Goal: Information Seeking & Learning: Learn about a topic

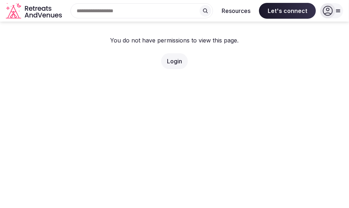
click at [179, 62] on link "Login" at bounding box center [174, 61] width 15 height 7
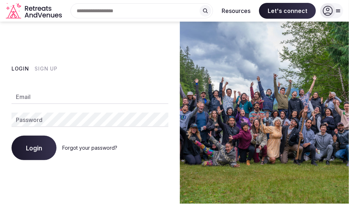
click at [68, 91] on input "Email" at bounding box center [90, 97] width 157 height 14
type input "**********"
click at [12, 136] on button "Login" at bounding box center [34, 148] width 45 height 24
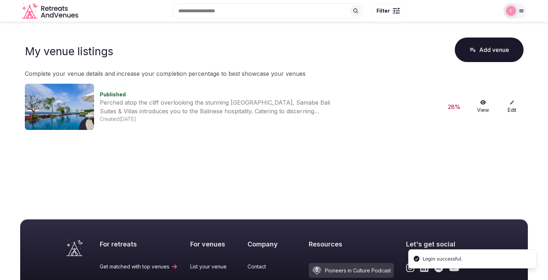
drag, startPoint x: 325, startPoint y: 92, endPoint x: 329, endPoint y: 91, distance: 4.0
click at [327, 91] on div "Published" at bounding box center [268, 94] width 337 height 7
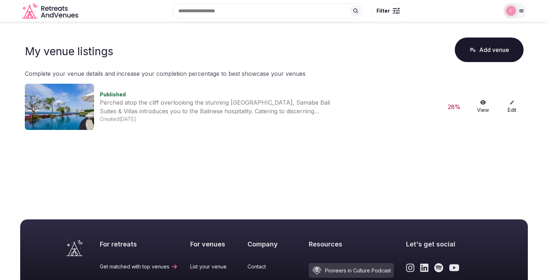
click at [349, 108] on link "Edit" at bounding box center [511, 107] width 23 height 14
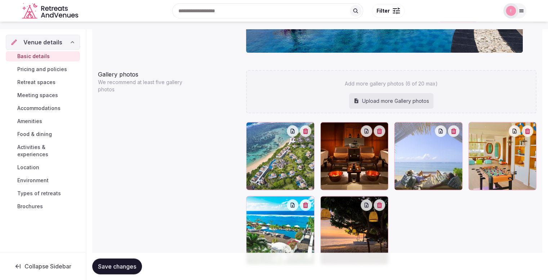
scroll to position [726, 0]
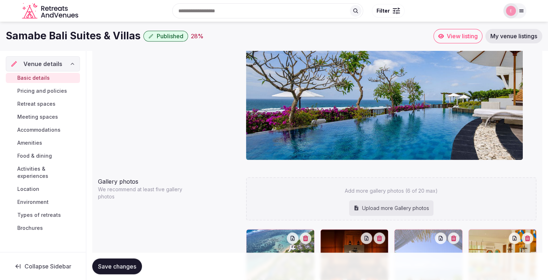
click at [46, 93] on span "Pricing and policies" at bounding box center [42, 90] width 50 height 7
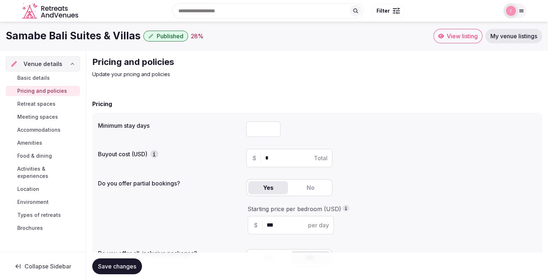
click at [260, 129] on input "number" at bounding box center [263, 129] width 35 height 16
click at [273, 128] on input "*" at bounding box center [263, 129] width 35 height 16
type input "*"
click at [273, 128] on input "*" at bounding box center [263, 129] width 35 height 16
click at [280, 159] on input "*" at bounding box center [295, 157] width 61 height 9
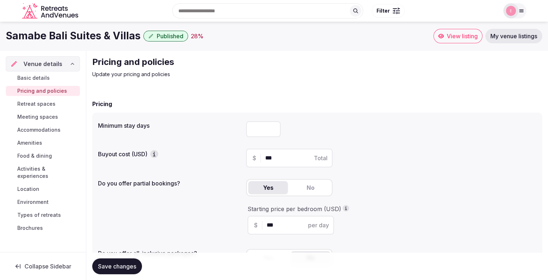
scroll to position [36, 0]
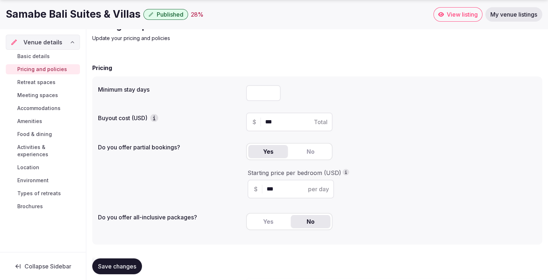
type input "***"
click at [213, 168] on div "Do you offer partial bookings? Yes No Starting price per bedroom (USD) $ *** pe…" at bounding box center [317, 172] width 438 height 64
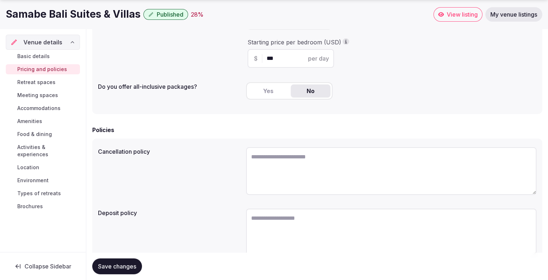
scroll to position [197, 0]
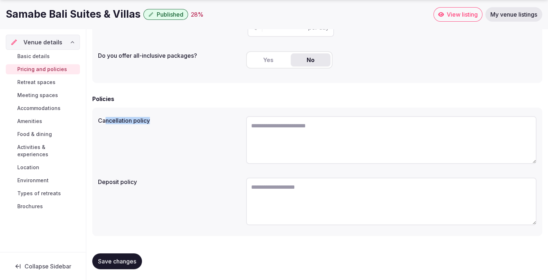
drag, startPoint x: 105, startPoint y: 121, endPoint x: 152, endPoint y: 120, distance: 47.6
click at [152, 120] on label "Cancellation policy" at bounding box center [169, 120] width 142 height 6
click at [98, 119] on label "Cancellation policy" at bounding box center [169, 120] width 142 height 6
drag, startPoint x: 100, startPoint y: 118, endPoint x: 154, endPoint y: 120, distance: 53.7
click at [154, 120] on label "Cancellation policy" at bounding box center [169, 120] width 142 height 6
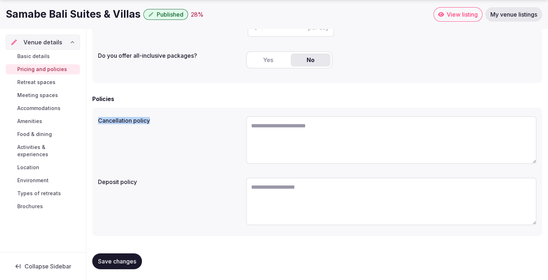
drag, startPoint x: 98, startPoint y: 119, endPoint x: 155, endPoint y: 119, distance: 56.2
click at [155, 119] on label "Cancellation policy" at bounding box center [169, 120] width 142 height 6
drag, startPoint x: 99, startPoint y: 180, endPoint x: 148, endPoint y: 176, distance: 49.1
click at [148, 176] on div "Deposit policy" at bounding box center [169, 179] width 142 height 10
drag, startPoint x: 100, startPoint y: 120, endPoint x: 153, endPoint y: 122, distance: 53.0
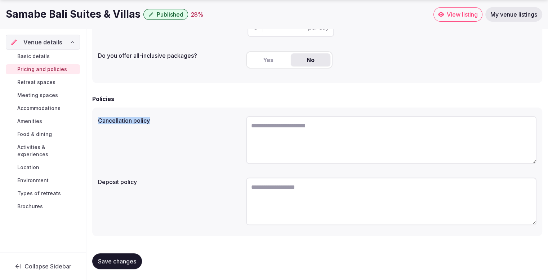
click at [153, 122] on label "Cancellation policy" at bounding box center [169, 120] width 142 height 6
click at [349, 16] on span "View listing" at bounding box center [462, 14] width 31 height 7
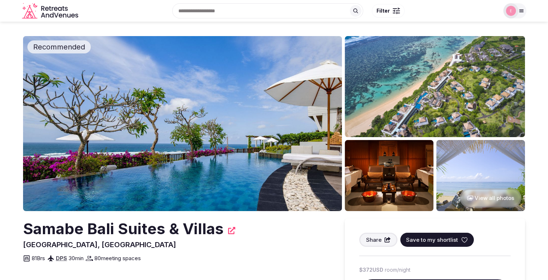
click at [349, 12] on icon at bounding box center [521, 11] width 6 height 6
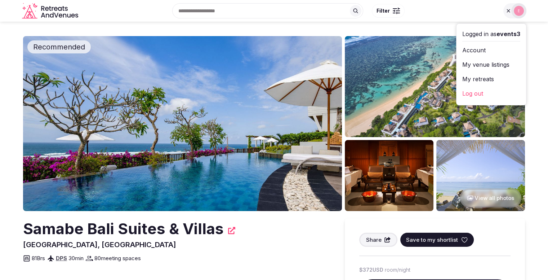
click at [3, 52] on section "Recommended View all photos Samabe Bali Suites & Villas Bali, Indonesia Share S…" at bounding box center [274, 175] width 548 height 307
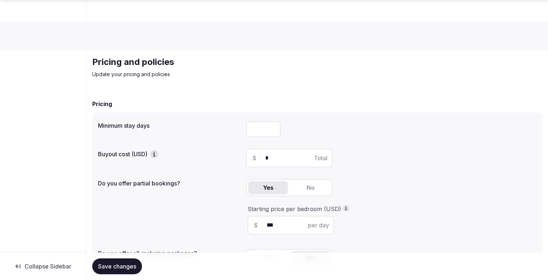
scroll to position [197, 0]
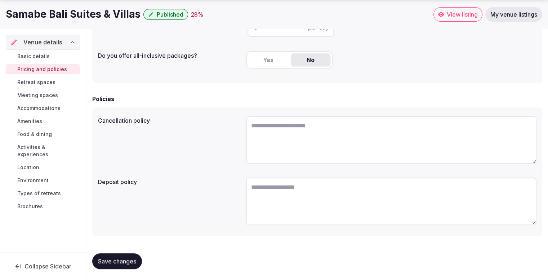
click at [30, 202] on span "Brochures" at bounding box center [30, 205] width 26 height 7
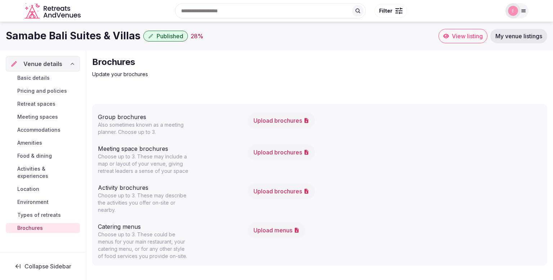
click at [30, 208] on span "Types of retreats" at bounding box center [39, 214] width 44 height 7
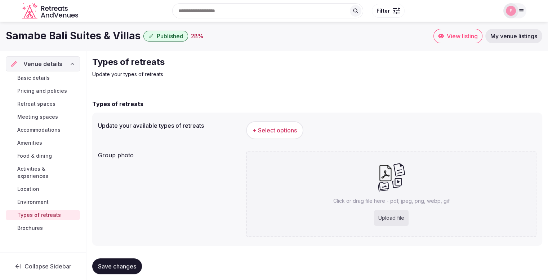
click at [33, 198] on span "Environment" at bounding box center [32, 201] width 31 height 7
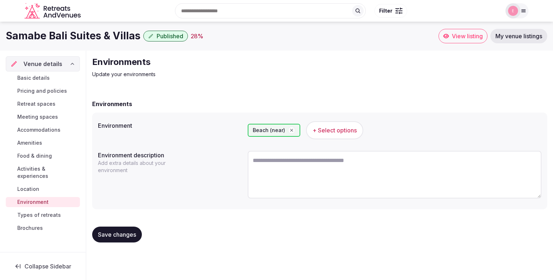
click at [29, 185] on span "Location" at bounding box center [28, 188] width 22 height 7
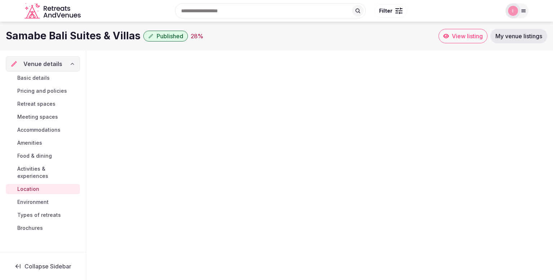
click at [31, 171] on span "Activities & experiences" at bounding box center [47, 172] width 60 height 14
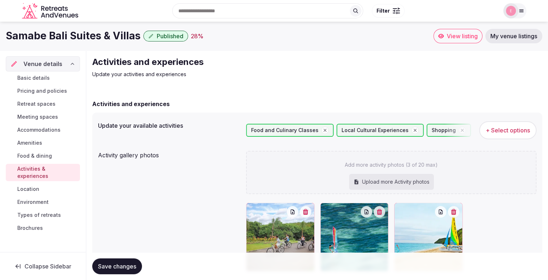
click at [30, 152] on span "Food & dining" at bounding box center [34, 155] width 35 height 7
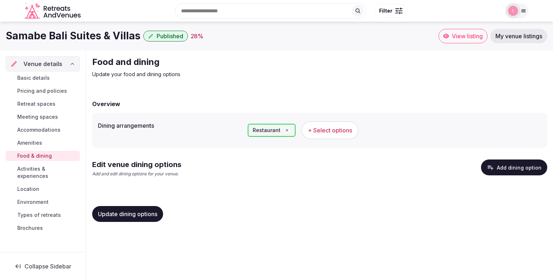
click at [28, 142] on span "Amenities" at bounding box center [29, 142] width 25 height 7
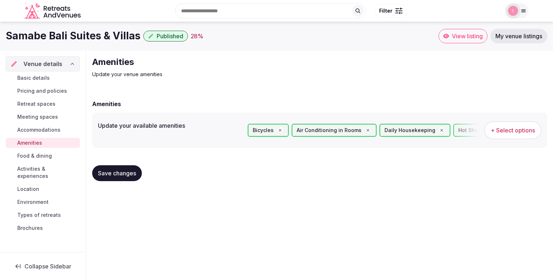
click at [35, 129] on span "Accommodations" at bounding box center [38, 129] width 43 height 7
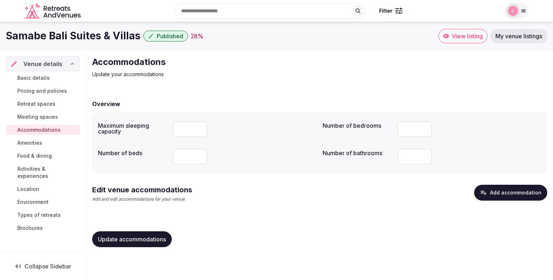
click at [42, 115] on span "Meeting spaces" at bounding box center [37, 116] width 41 height 7
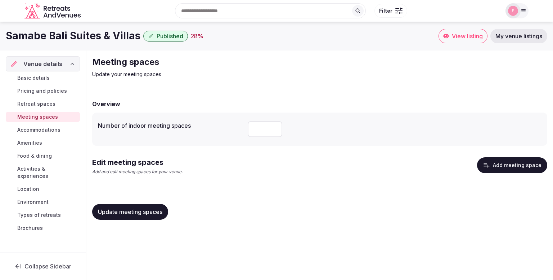
click at [38, 102] on span "Retreat spaces" at bounding box center [36, 103] width 38 height 7
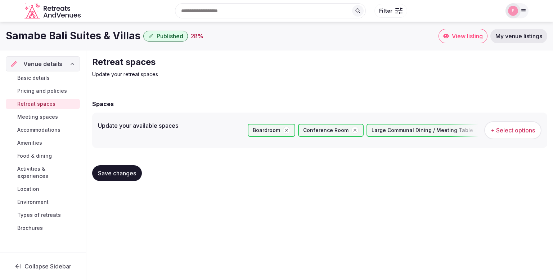
click at [44, 90] on span "Pricing and policies" at bounding box center [42, 90] width 50 height 7
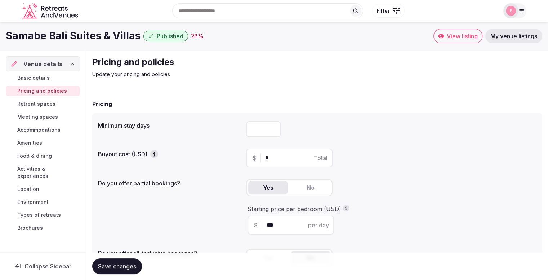
click at [50, 14] on icon "Retreats and Venues company logo" at bounding box center [51, 11] width 58 height 16
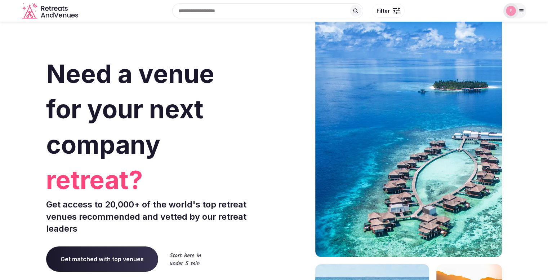
click at [236, 12] on input "text" at bounding box center [267, 10] width 191 height 15
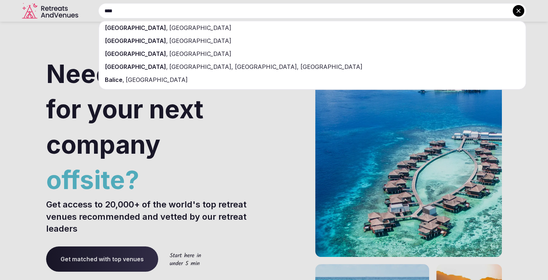
type input "****"
click at [219, 29] on div "Bali , Indonesia" at bounding box center [312, 27] width 426 height 13
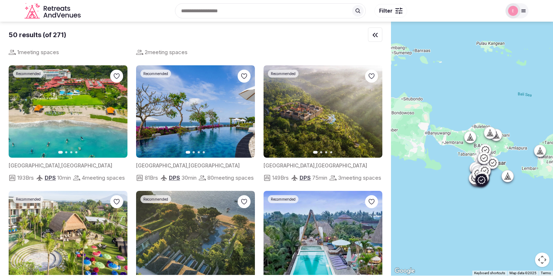
scroll to position [252, 0]
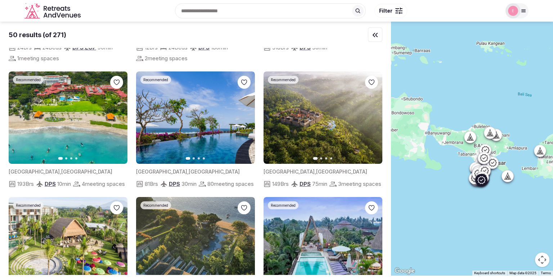
click at [244, 116] on icon "button" at bounding box center [245, 117] width 3 height 5
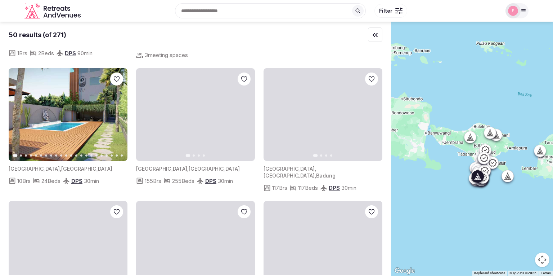
scroll to position [756, 0]
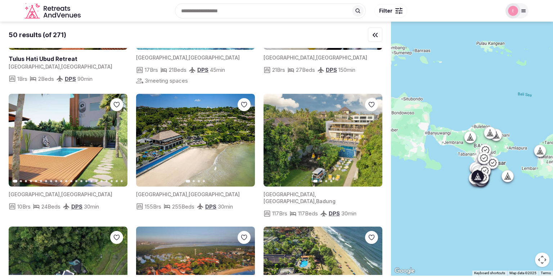
click at [198, 151] on img at bounding box center [195, 140] width 119 height 93
click at [197, 147] on img at bounding box center [195, 140] width 119 height 93
click at [206, 155] on img at bounding box center [195, 140] width 119 height 93
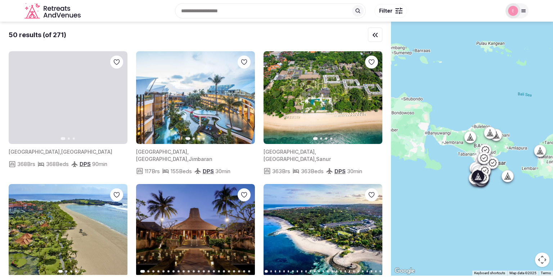
scroll to position [1873, 0]
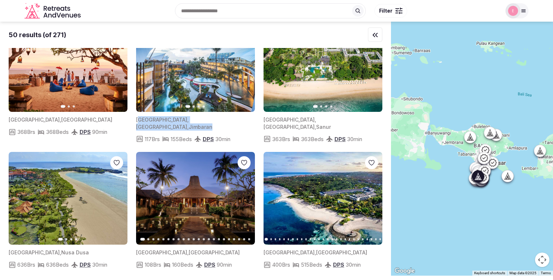
drag, startPoint x: 137, startPoint y: 115, endPoint x: 197, endPoint y: 115, distance: 60.2
click at [197, 116] on div "Indonesia , Bali , Jimbaran" at bounding box center [195, 123] width 119 height 14
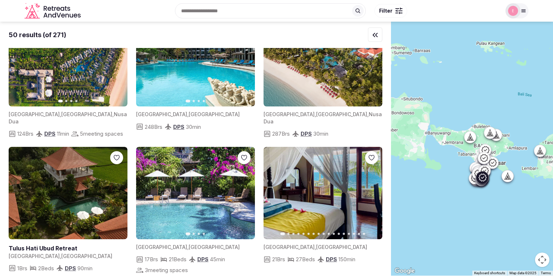
scroll to position [576, 0]
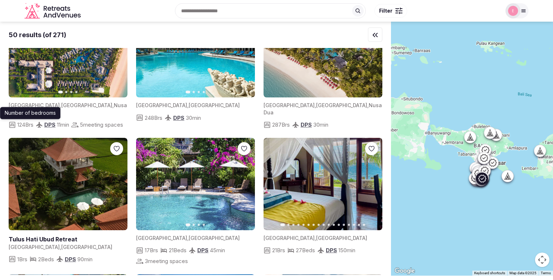
click at [27, 97] on img at bounding box center [68, 51] width 119 height 93
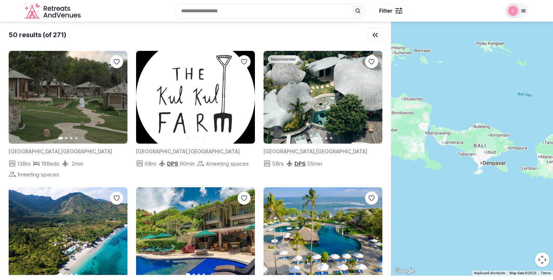
scroll to position [180, 0]
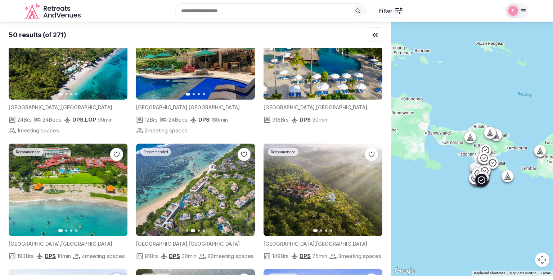
click at [142, 187] on button "Previous slide" at bounding box center [146, 190] width 12 height 12
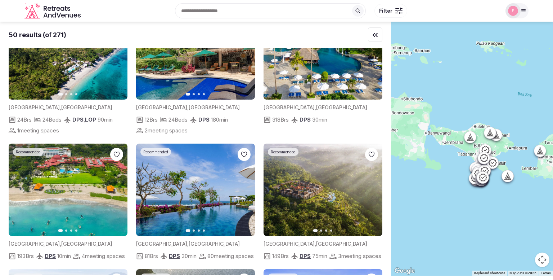
scroll to position [93, 0]
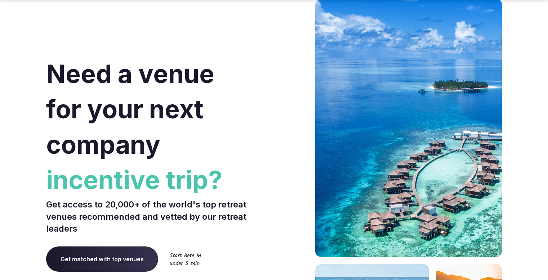
scroll to position [756, 0]
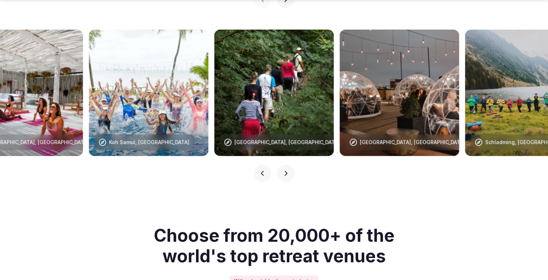
click at [258, 89] on img at bounding box center [274, 93] width 120 height 126
click at [284, 170] on icon "button" at bounding box center [286, 173] width 6 height 6
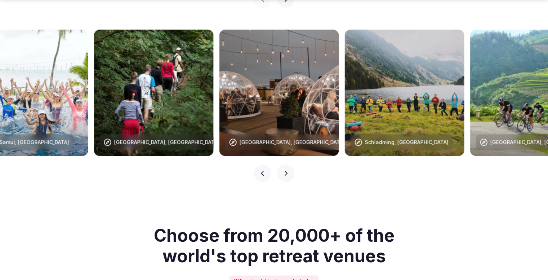
click at [284, 170] on icon "button" at bounding box center [286, 173] width 6 height 6
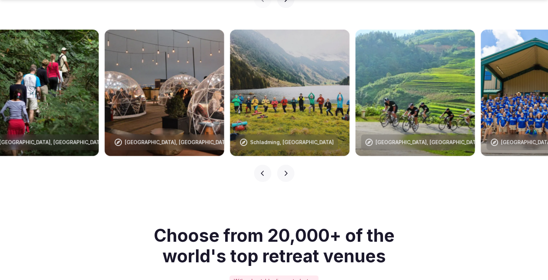
click at [284, 170] on icon "button" at bounding box center [286, 173] width 6 height 6
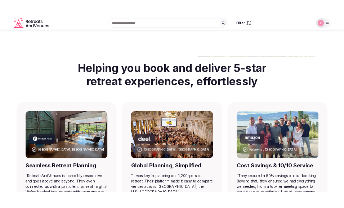
scroll to position [0, 0]
